Goal: Information Seeking & Learning: Learn about a topic

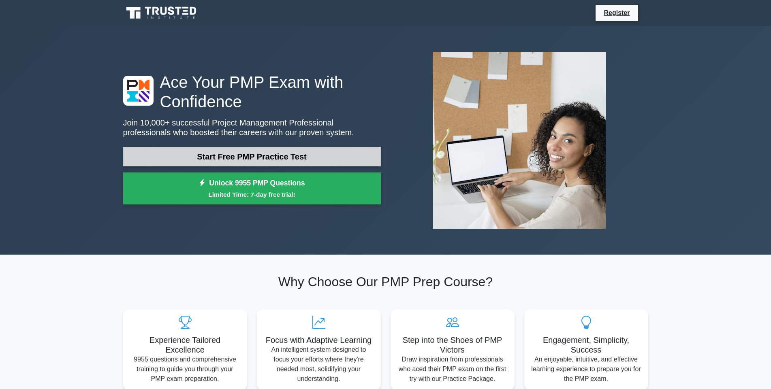
click at [266, 153] on link "Start Free PMP Practice Test" at bounding box center [252, 156] width 258 height 19
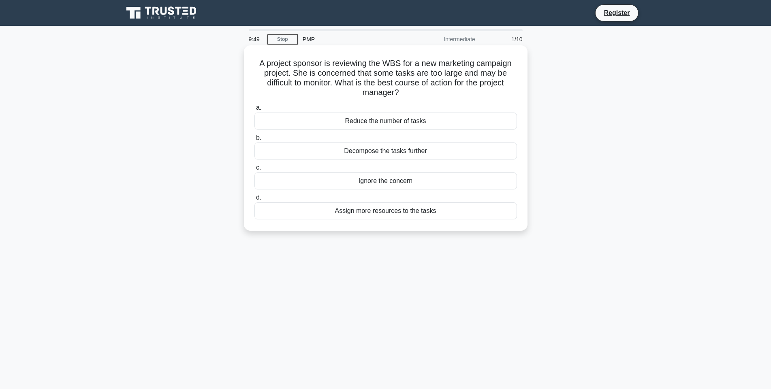
click at [371, 213] on div "Assign more resources to the tasks" at bounding box center [385, 210] width 262 height 17
click at [254, 200] on input "d. Assign more resources to the tasks" at bounding box center [254, 197] width 0 height 5
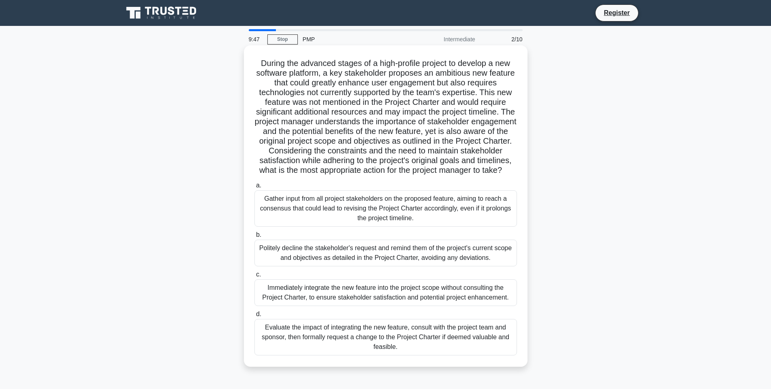
scroll to position [48, 0]
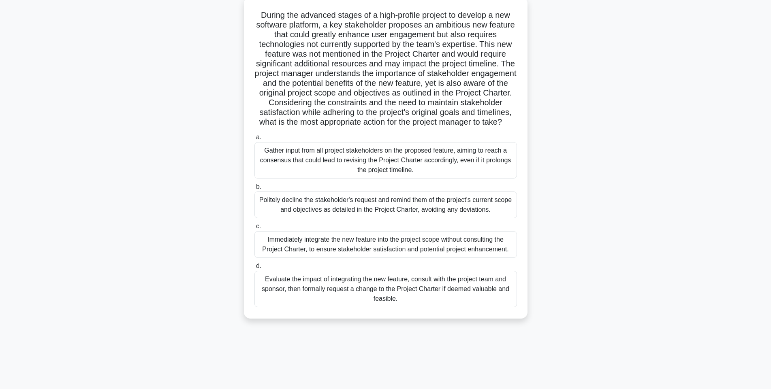
click at [276, 167] on div "Gather input from all project stakeholders on the proposed feature, aiming to r…" at bounding box center [385, 160] width 262 height 36
click at [254, 140] on input "a. Gather input from all project stakeholders on the proposed feature, aiming t…" at bounding box center [254, 137] width 0 height 5
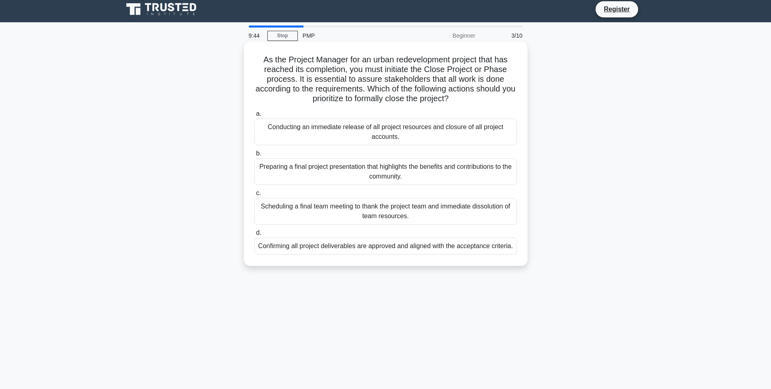
scroll to position [0, 0]
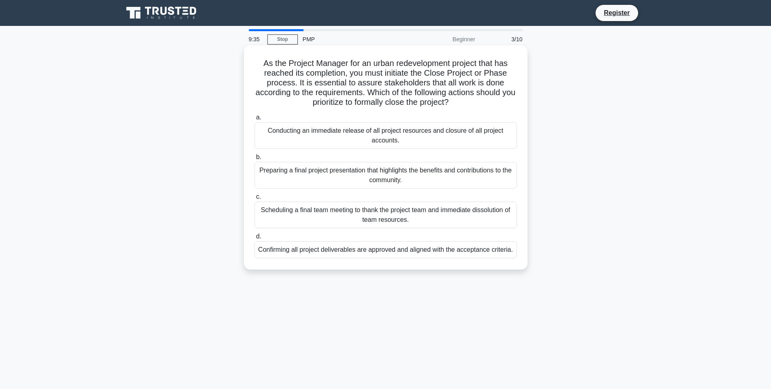
click at [281, 142] on div "Conducting an immediate release of all project resources and closure of all pro…" at bounding box center [385, 135] width 262 height 27
click at [254, 120] on input "a. Conducting an immediate release of all project resources and closure of all …" at bounding box center [254, 117] width 0 height 5
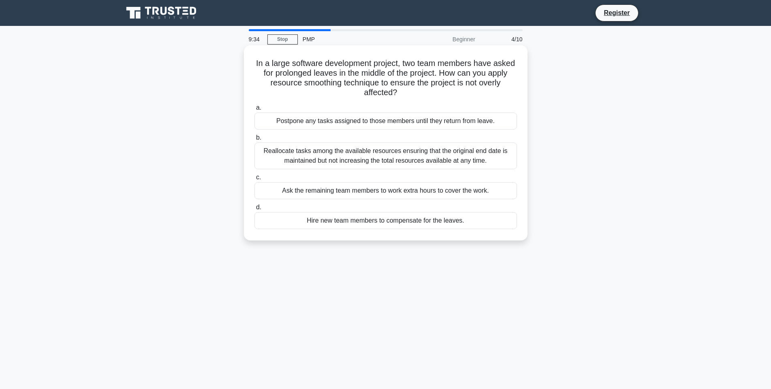
click at [293, 161] on div "Reallocate tasks among the available resources ensuring that the original end d…" at bounding box center [385, 156] width 262 height 27
click at [254, 141] on input "b. Reallocate tasks among the available resources ensuring that the original en…" at bounding box center [254, 137] width 0 height 5
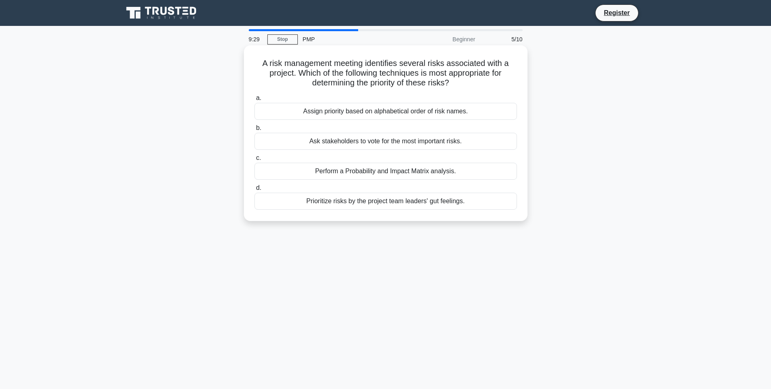
click at [288, 169] on div "Perform a Probability and Impact Matrix analysis." at bounding box center [385, 171] width 262 height 17
click at [254, 161] on input "c. Perform a Probability and Impact Matrix analysis." at bounding box center [254, 158] width 0 height 5
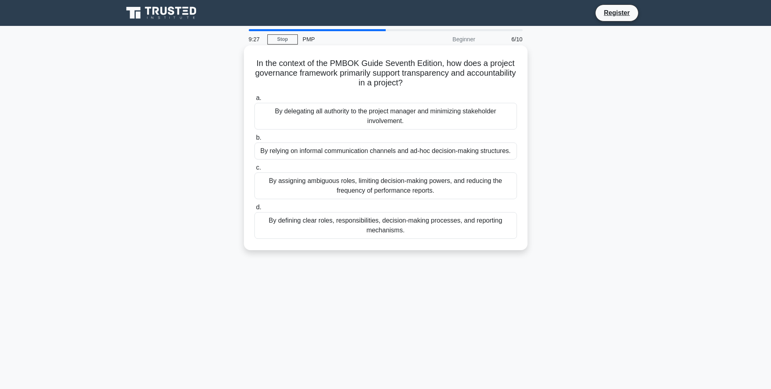
click at [288, 224] on div "By defining clear roles, responsibilities, decision-making processes, and repor…" at bounding box center [385, 225] width 262 height 27
click at [254, 210] on input "d. By defining clear roles, responsibilities, decision-making processes, and re…" at bounding box center [254, 207] width 0 height 5
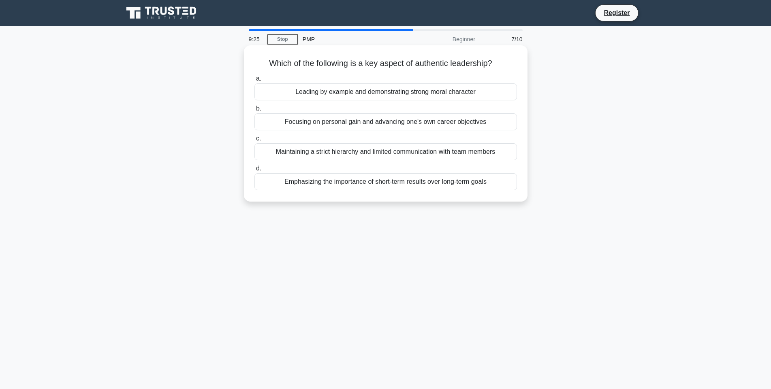
click at [274, 120] on div "Focusing on personal gain and advancing one's own career objectives" at bounding box center [385, 121] width 262 height 17
click at [254, 111] on input "b. Focusing on personal gain and advancing one's own career objectives" at bounding box center [254, 108] width 0 height 5
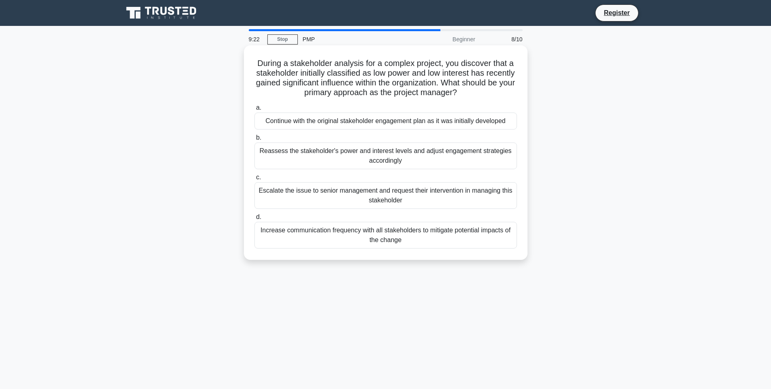
click at [281, 190] on div "Escalate the issue to senior management and request their intervention in manag…" at bounding box center [385, 195] width 262 height 27
click at [254, 180] on input "c. Escalate the issue to senior management and request their intervention in ma…" at bounding box center [254, 177] width 0 height 5
